Goal: Book appointment/travel/reservation

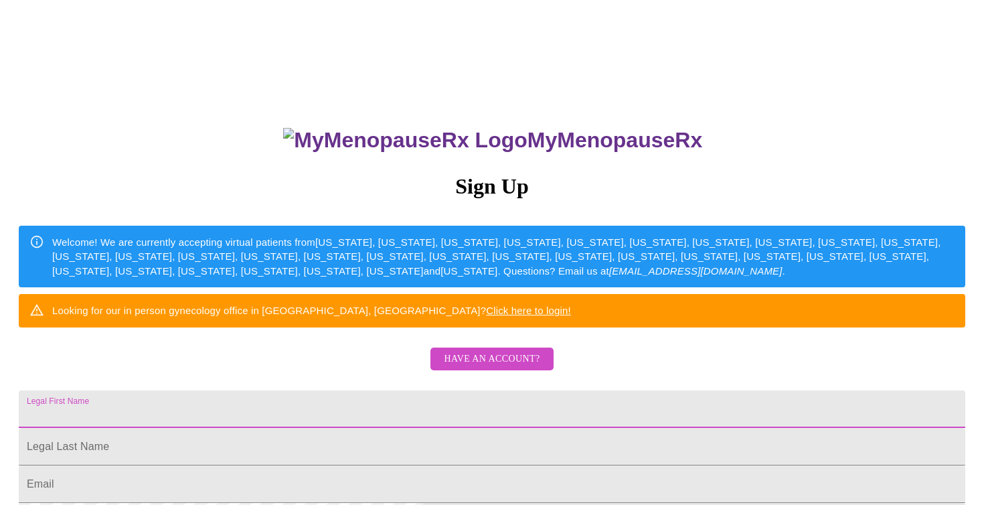
click at [344, 428] on input "Legal First Name" at bounding box center [492, 408] width 947 height 37
type input "[EMAIL_ADDRESS][DOMAIN_NAME]"
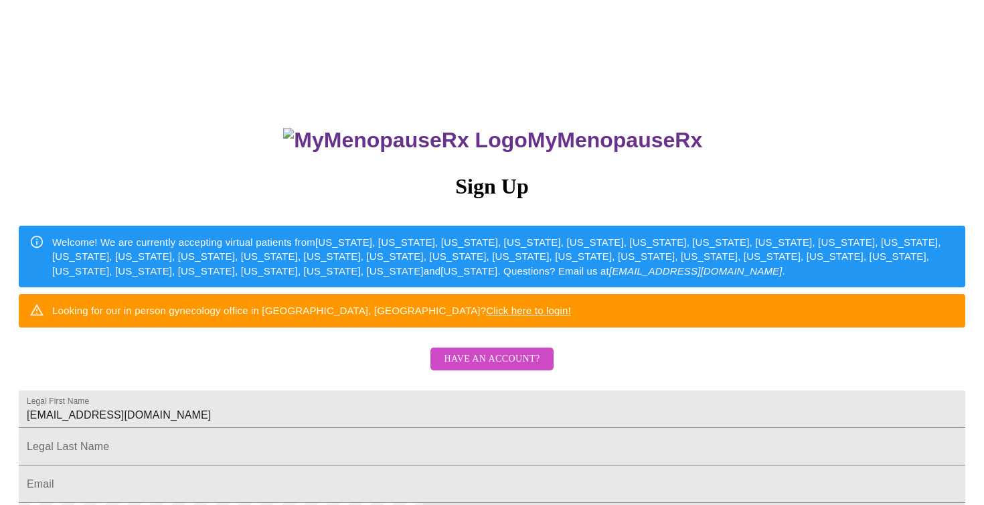
click at [681, 395] on div "MyMenopauseRx Sign Up Welcome! We are currently accepting virtual patients from…" at bounding box center [492, 358] width 974 height 505
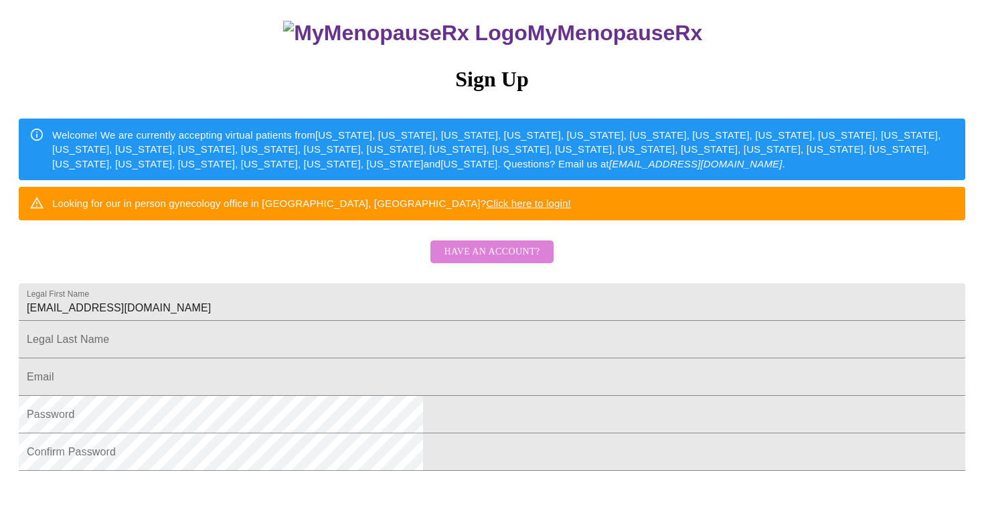
click at [511, 260] on span "Have an account?" at bounding box center [492, 252] width 96 height 17
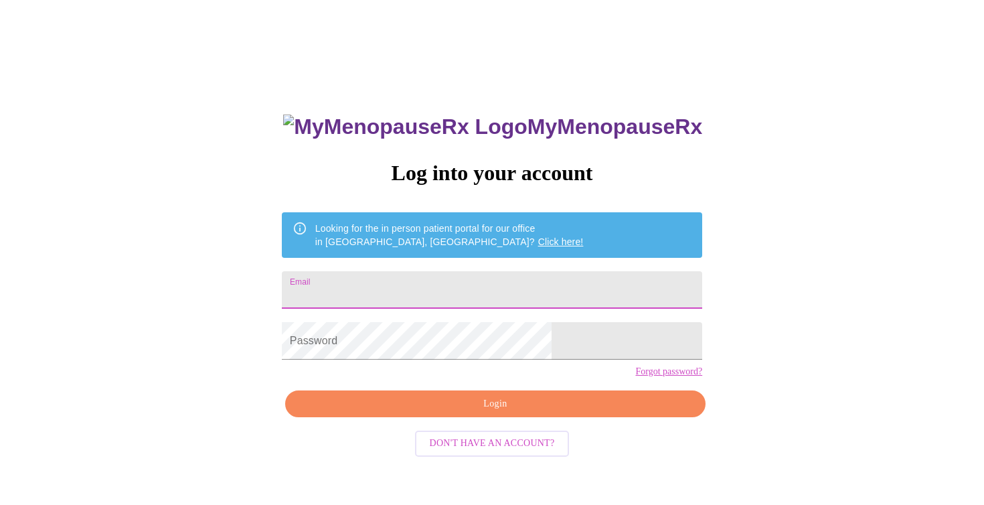
click at [511, 291] on input "Email" at bounding box center [492, 289] width 421 height 37
type input "[EMAIL_ADDRESS][DOMAIN_NAME]"
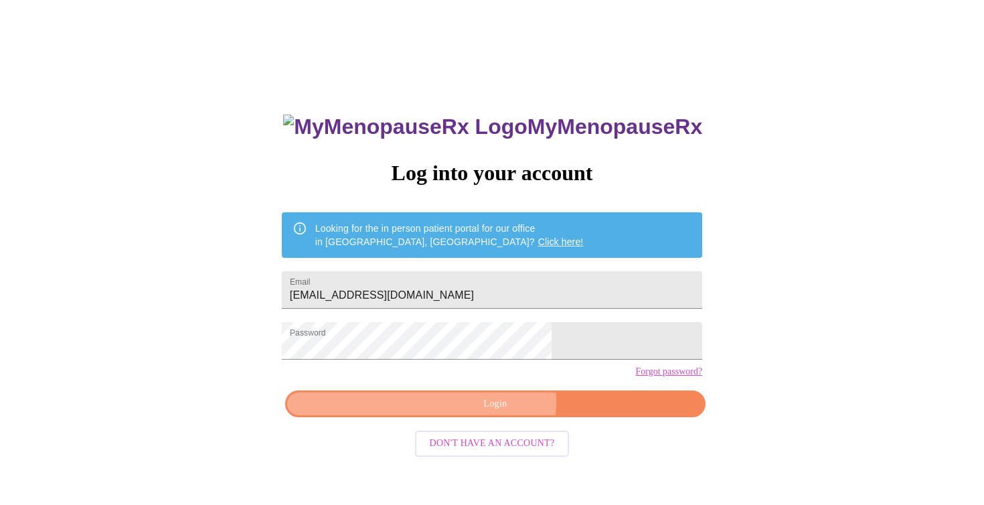
click at [482, 412] on span "Login" at bounding box center [496, 404] width 390 height 17
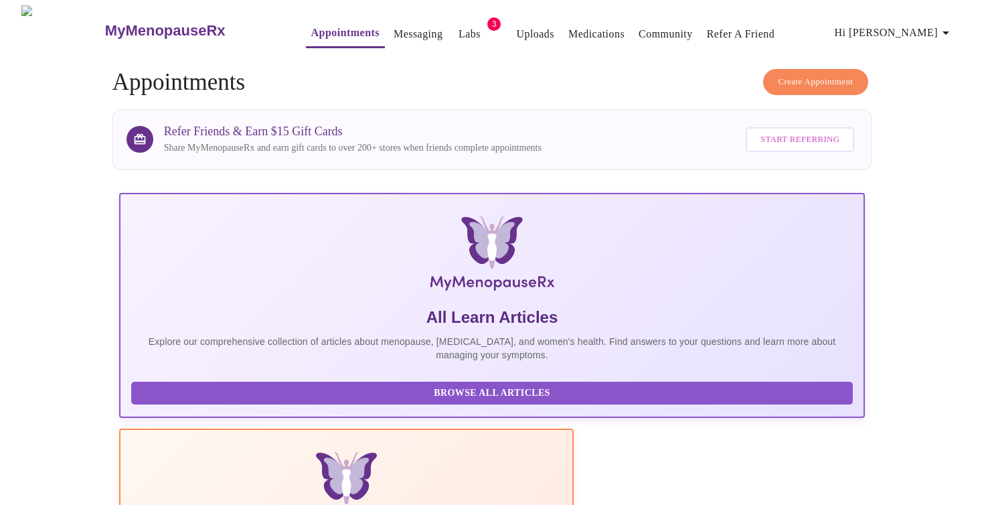
click at [312, 33] on link "Appointments" at bounding box center [345, 32] width 68 height 19
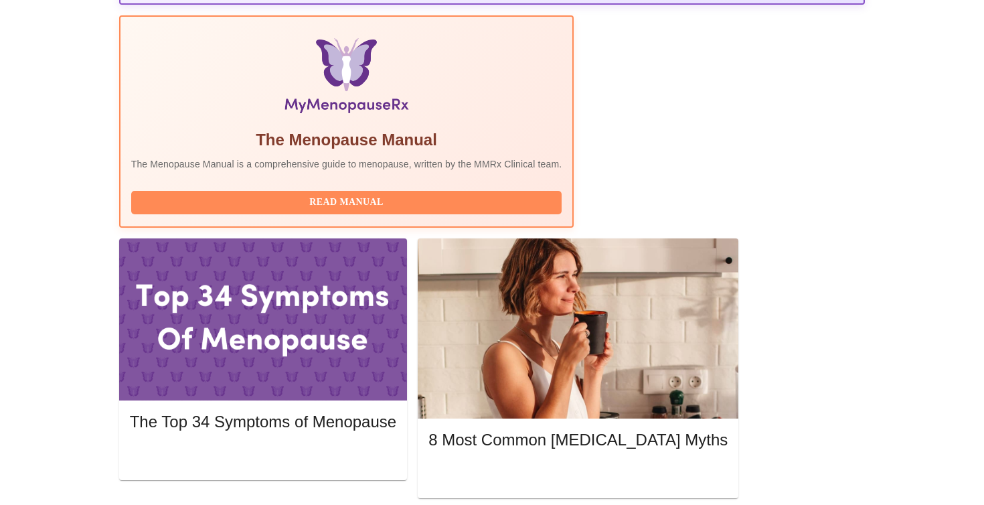
scroll to position [429, 0]
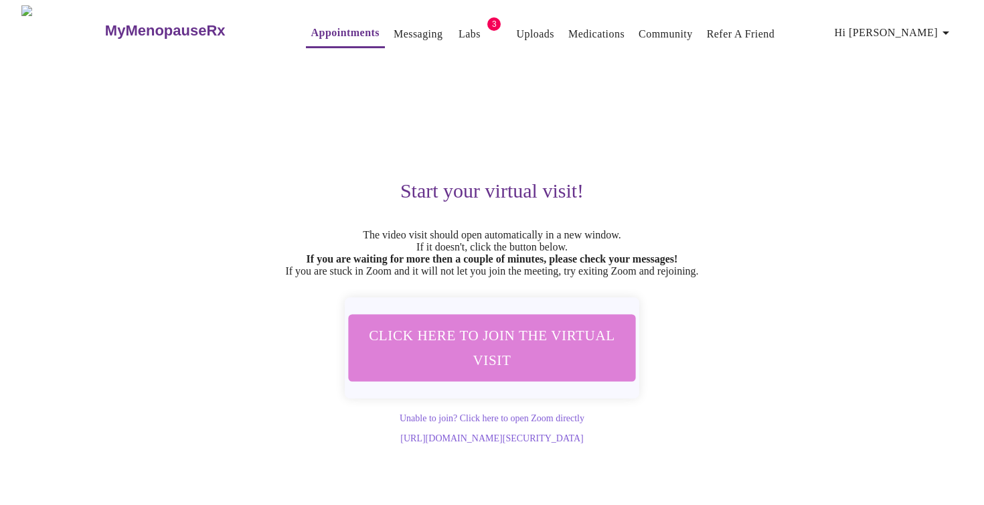
click at [530, 348] on span "Click here to join the virtual visit" at bounding box center [492, 348] width 252 height 50
